Goal: Task Accomplishment & Management: Manage account settings

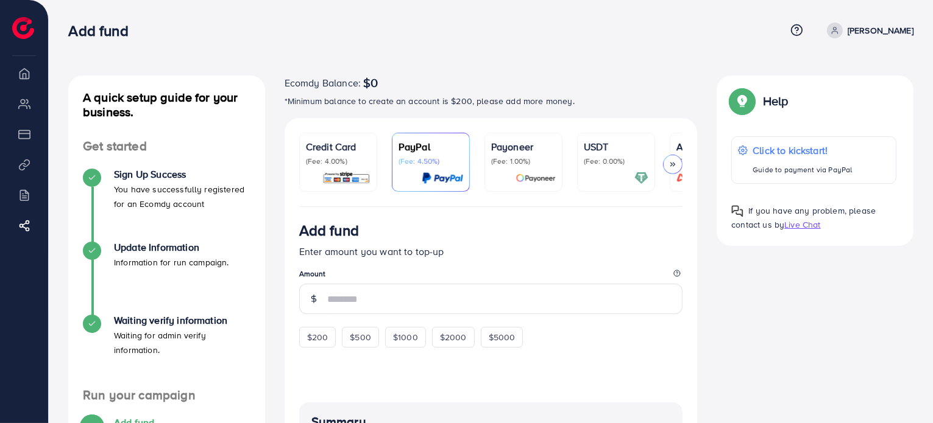
click at [23, 82] on li "Overview" at bounding box center [24, 73] width 48 height 24
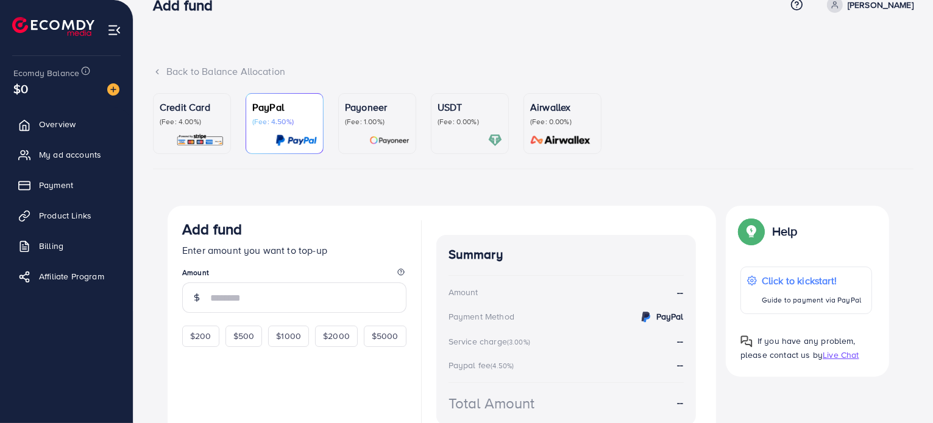
scroll to position [61, 0]
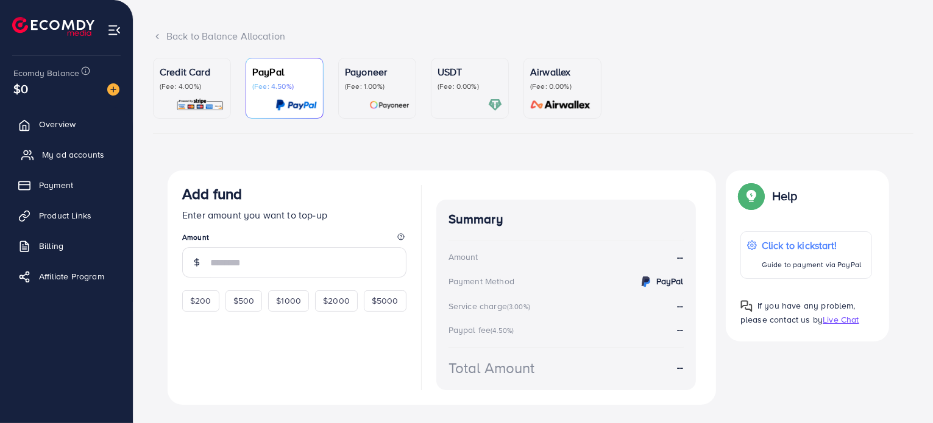
click at [77, 155] on span "My ad accounts" at bounding box center [73, 155] width 62 height 12
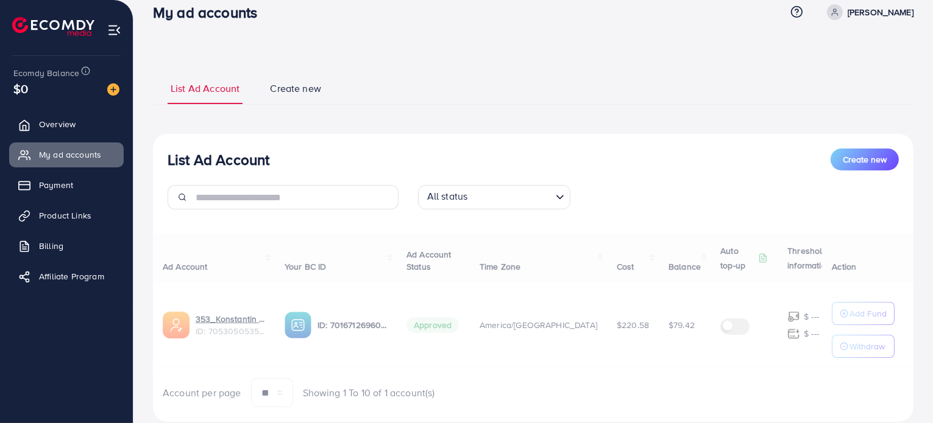
scroll to position [51, 0]
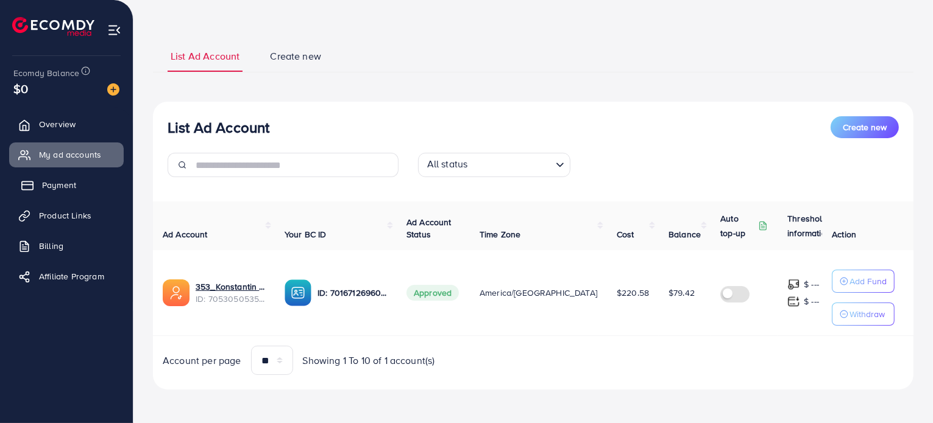
click at [106, 184] on link "Payment" at bounding box center [66, 185] width 115 height 24
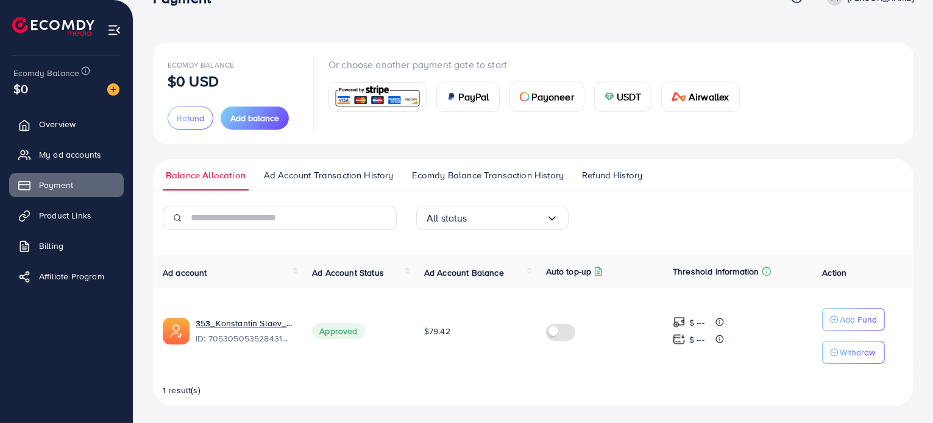
scroll to position [34, 0]
click at [67, 156] on span "My ad accounts" at bounding box center [73, 155] width 62 height 12
